Goal: Task Accomplishment & Management: Manage account settings

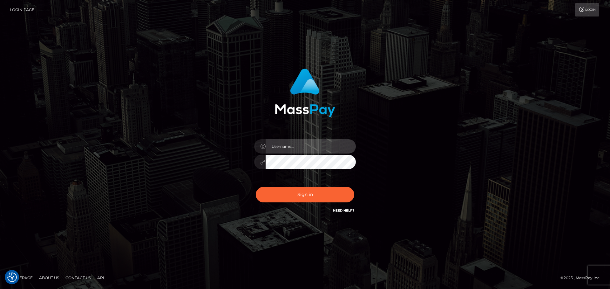
drag, startPoint x: 328, startPoint y: 148, endPoint x: 331, endPoint y: 151, distance: 3.4
click at [328, 148] on input "text" at bounding box center [310, 146] width 90 height 14
type input "[PERSON_NAME].[PERSON_NAME]"
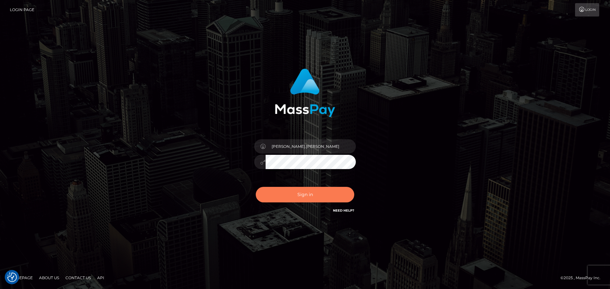
click at [304, 194] on button "Sign in" at bounding box center [305, 195] width 98 height 16
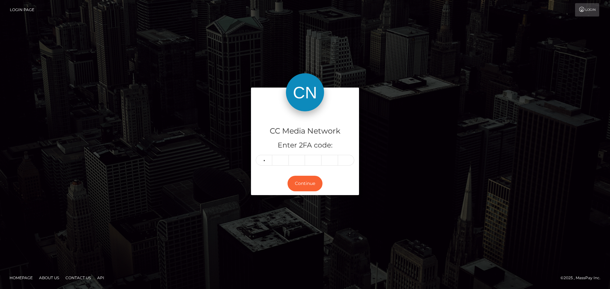
type input "6"
type input "0"
type input "3"
type input "4"
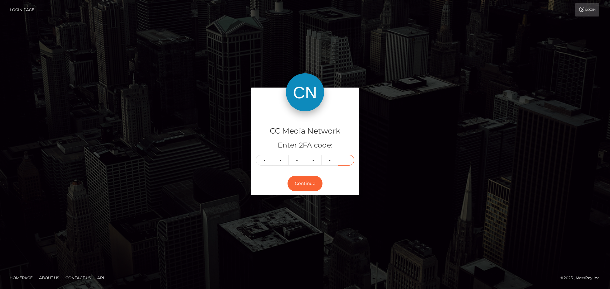
type input "0"
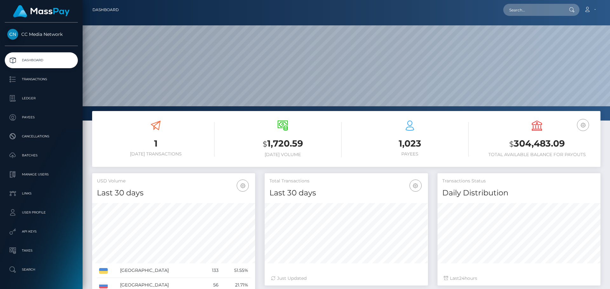
scroll to position [113, 163]
